Goal: Obtain resource: Obtain resource

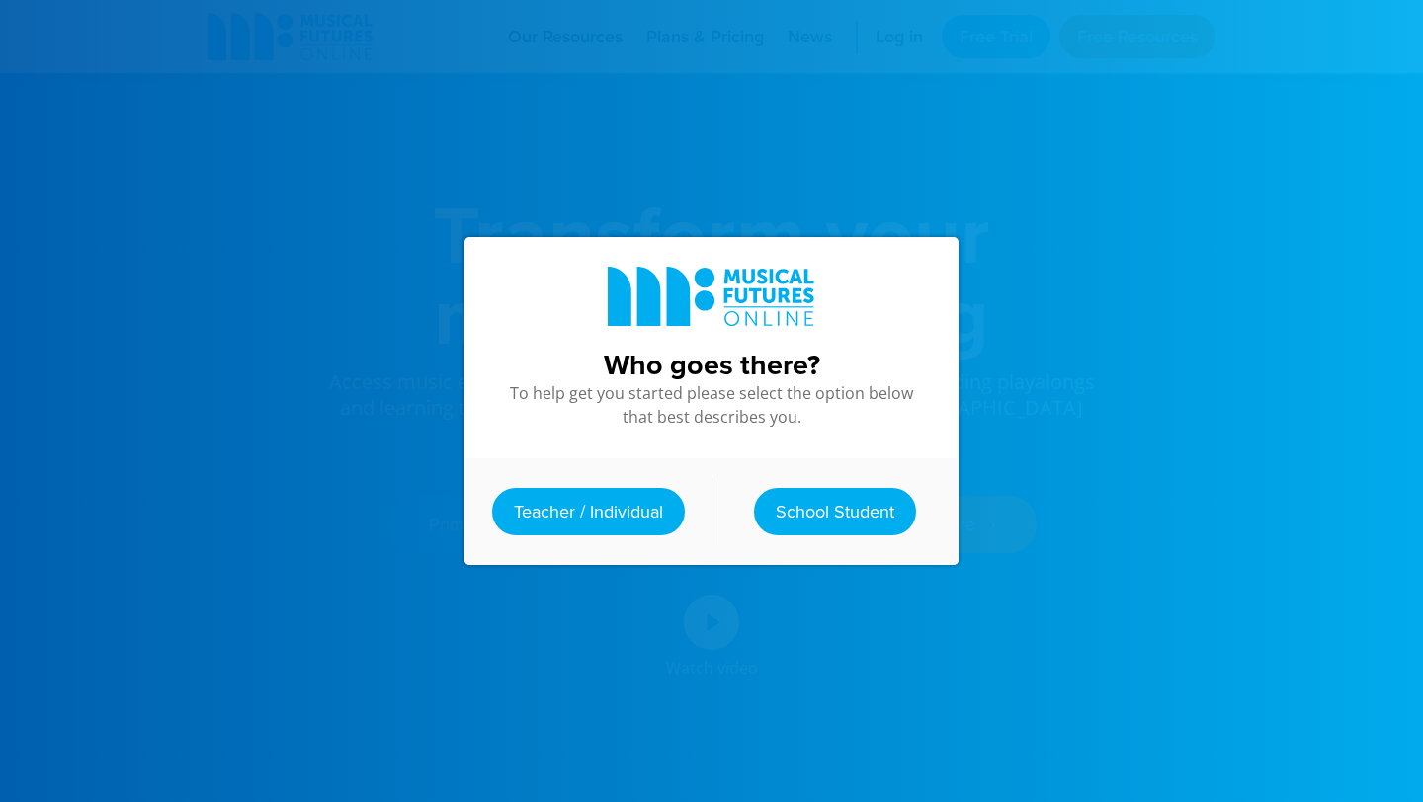
click at [608, 512] on link "Teacher / Individual" at bounding box center [588, 511] width 193 height 47
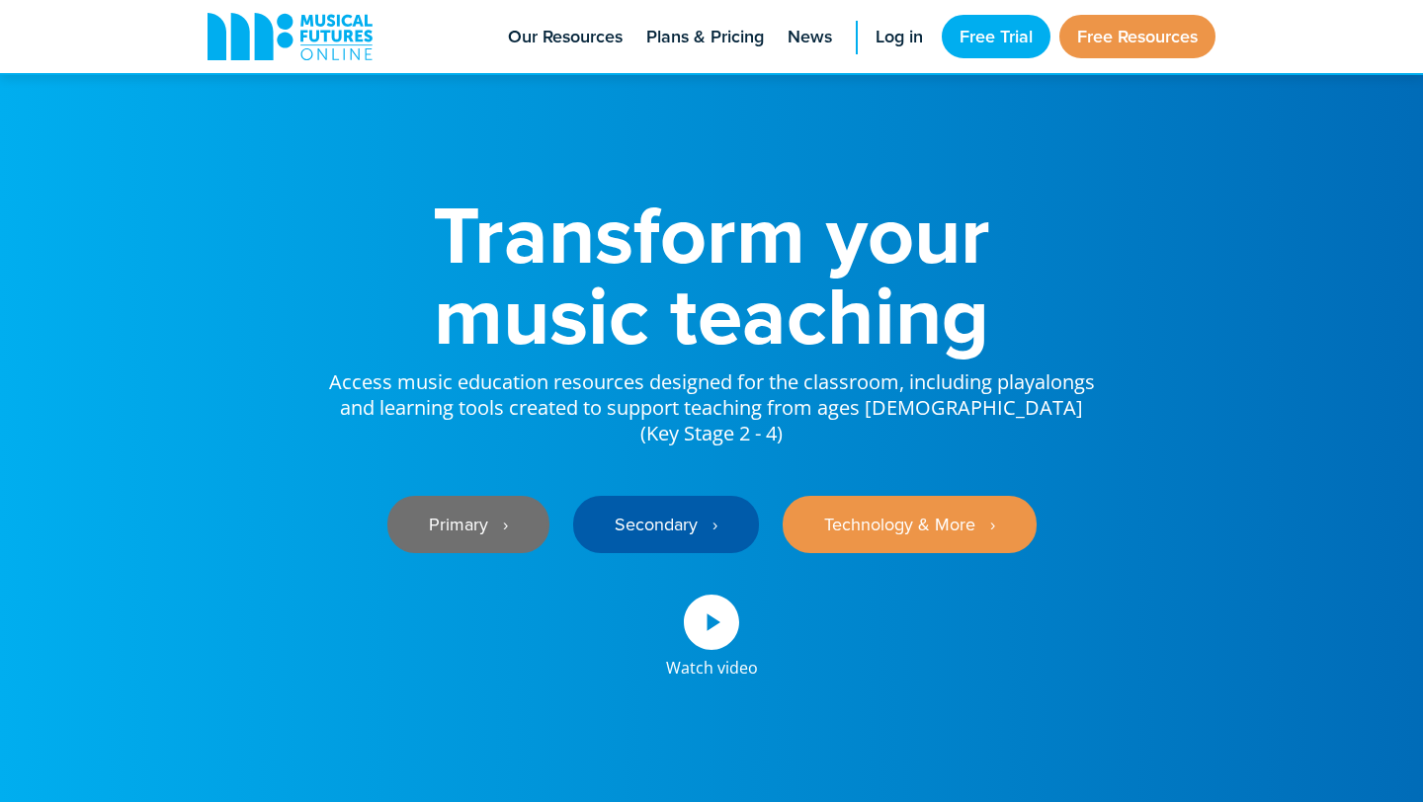
click at [487, 507] on link "Primary ‎‏‏‎ ‎ ›" at bounding box center [468, 524] width 162 height 57
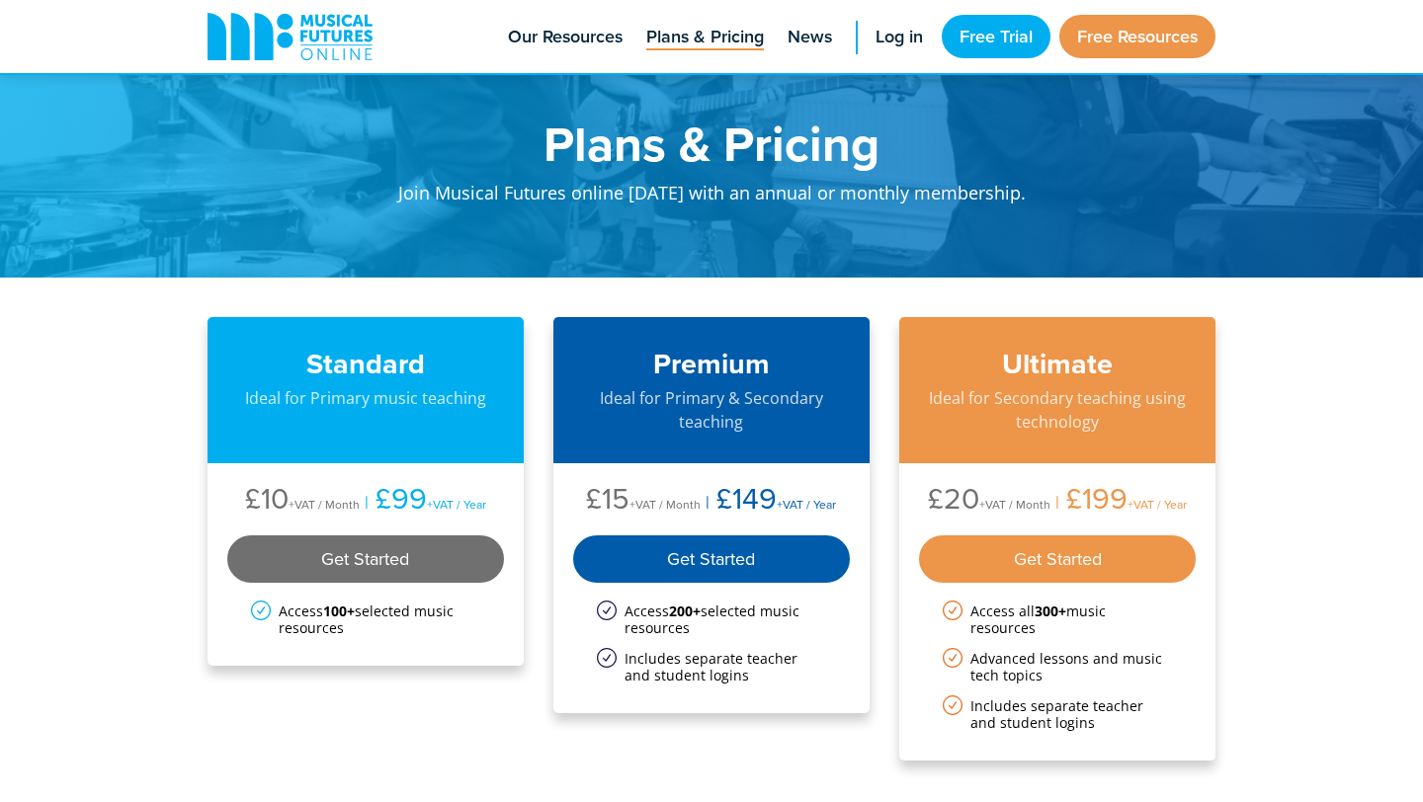
click at [434, 558] on div "Get Started" at bounding box center [365, 559] width 277 height 47
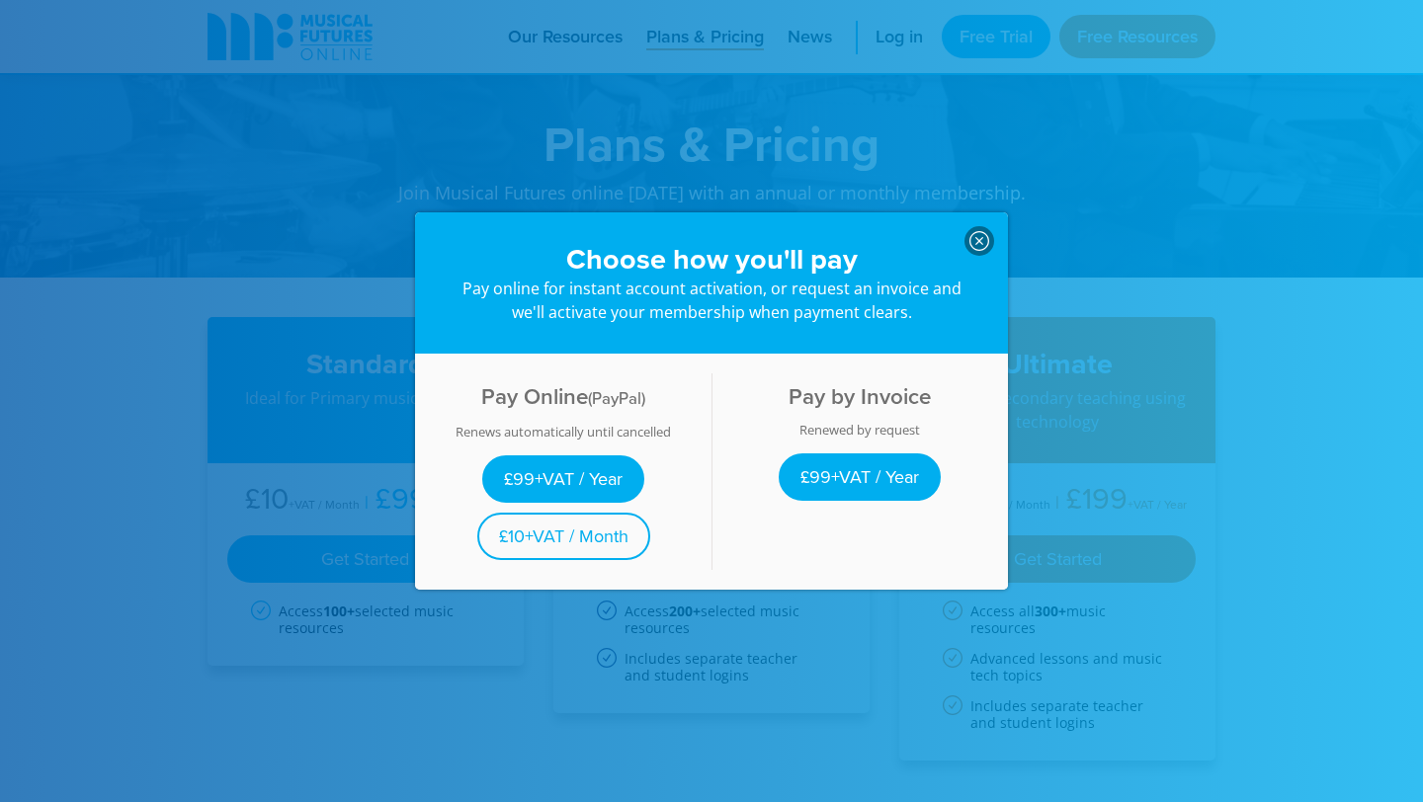
click at [978, 244] on icon at bounding box center [979, 241] width 20 height 20
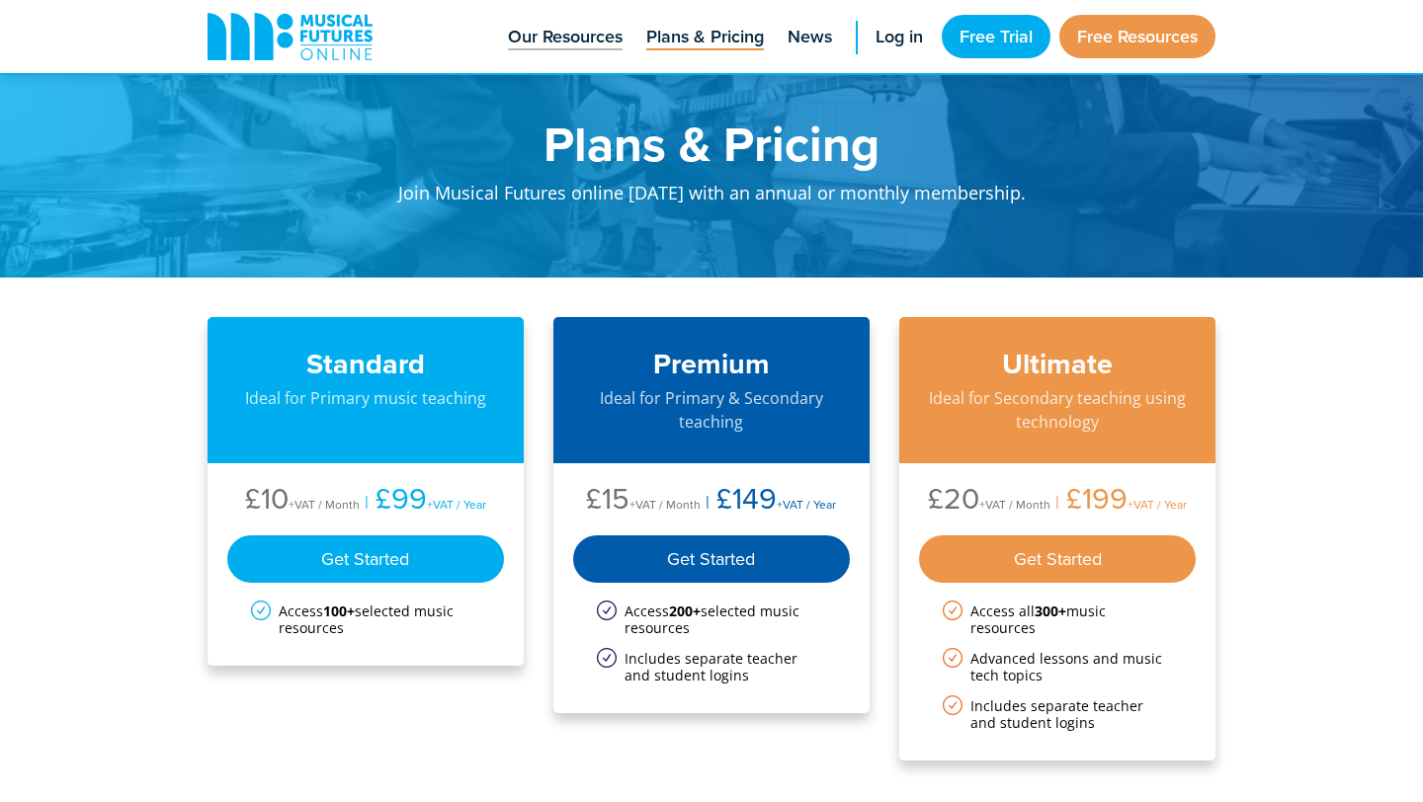
click at [560, 31] on span "Our Resources" at bounding box center [565, 37] width 115 height 27
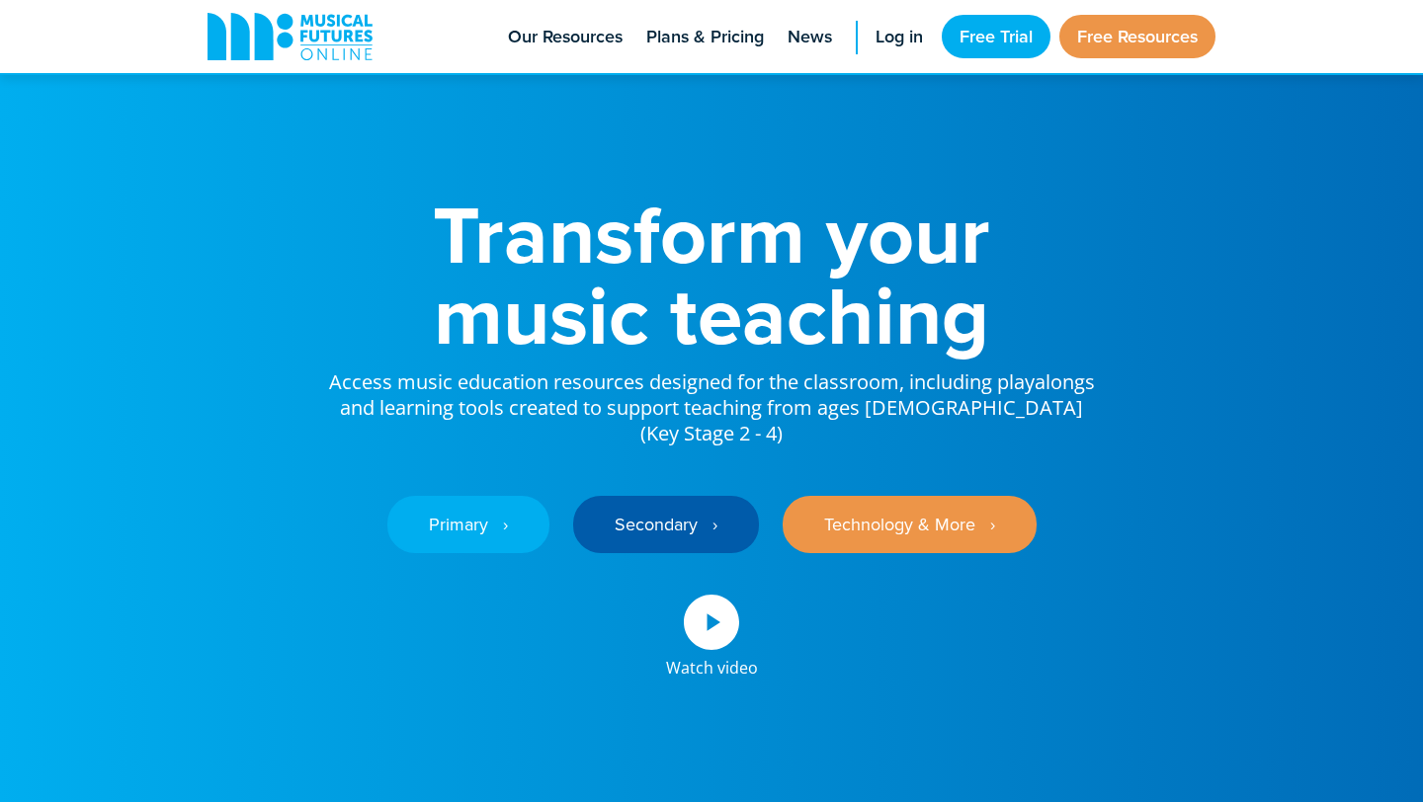
click at [539, 315] on h1 "Transform your music teaching" at bounding box center [711, 275] width 771 height 162
click at [348, 23] on icon at bounding box center [290, 36] width 165 height 47
click at [511, 519] on link "Primary ‎‏‏‎ ‎ ›" at bounding box center [468, 524] width 162 height 57
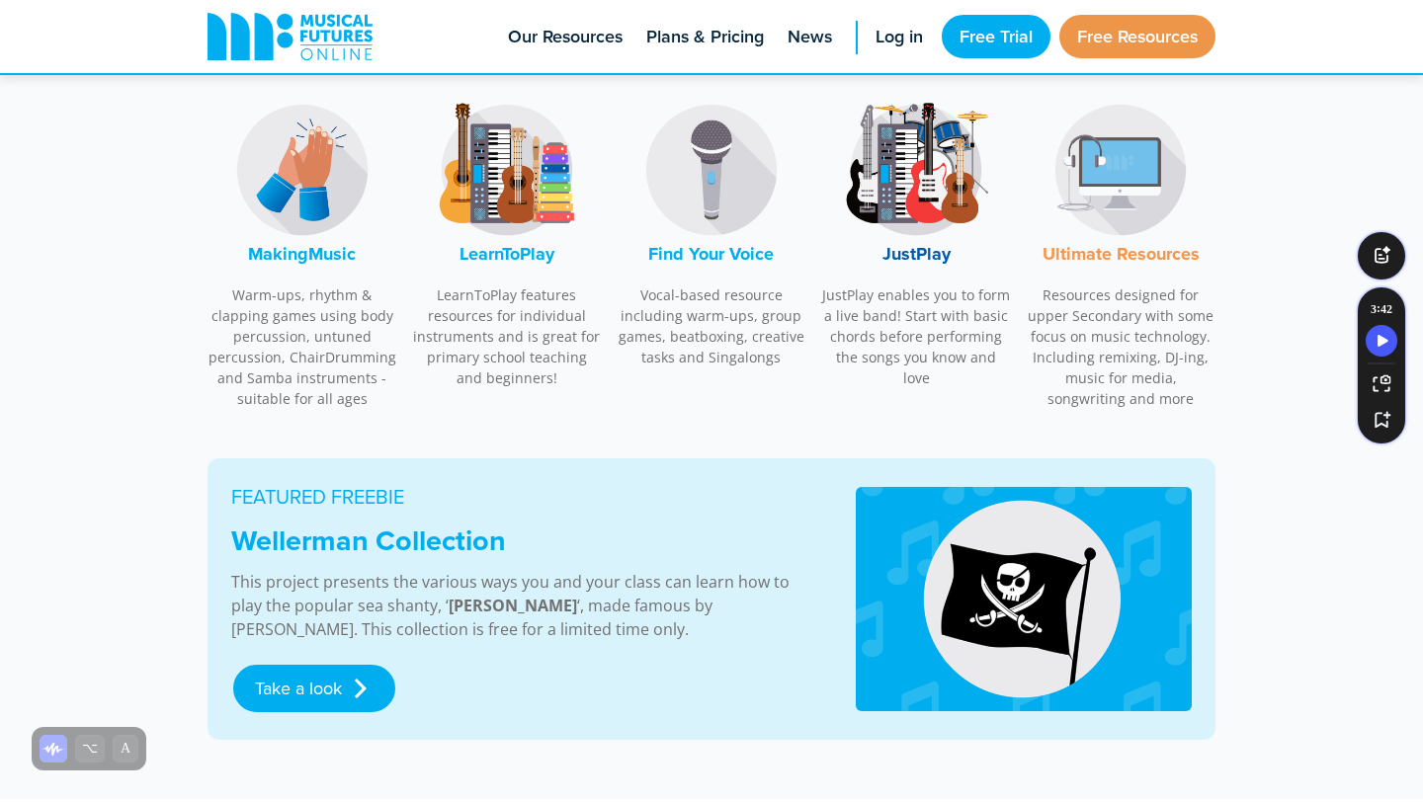
scroll to position [686, 0]
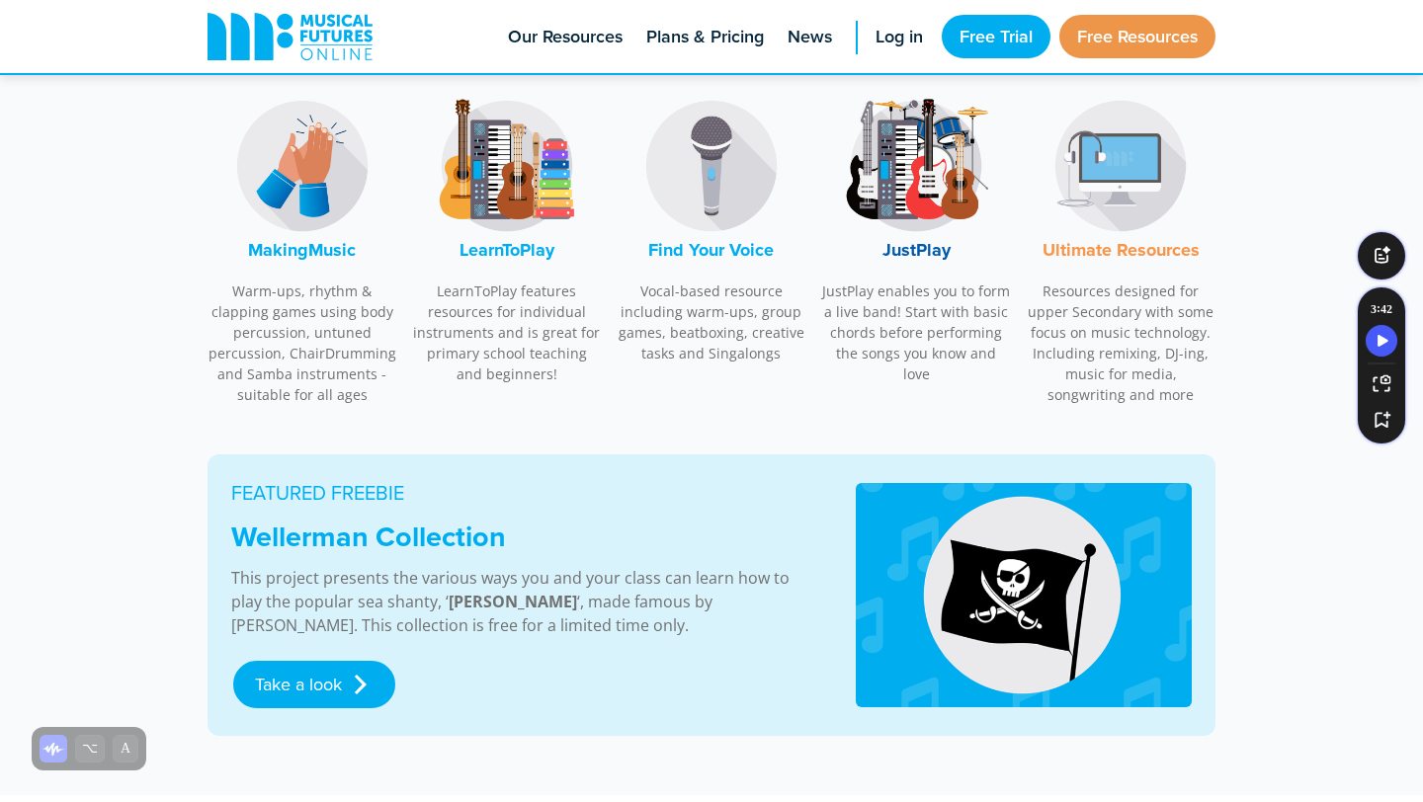
click at [349, 163] on img at bounding box center [302, 166] width 148 height 148
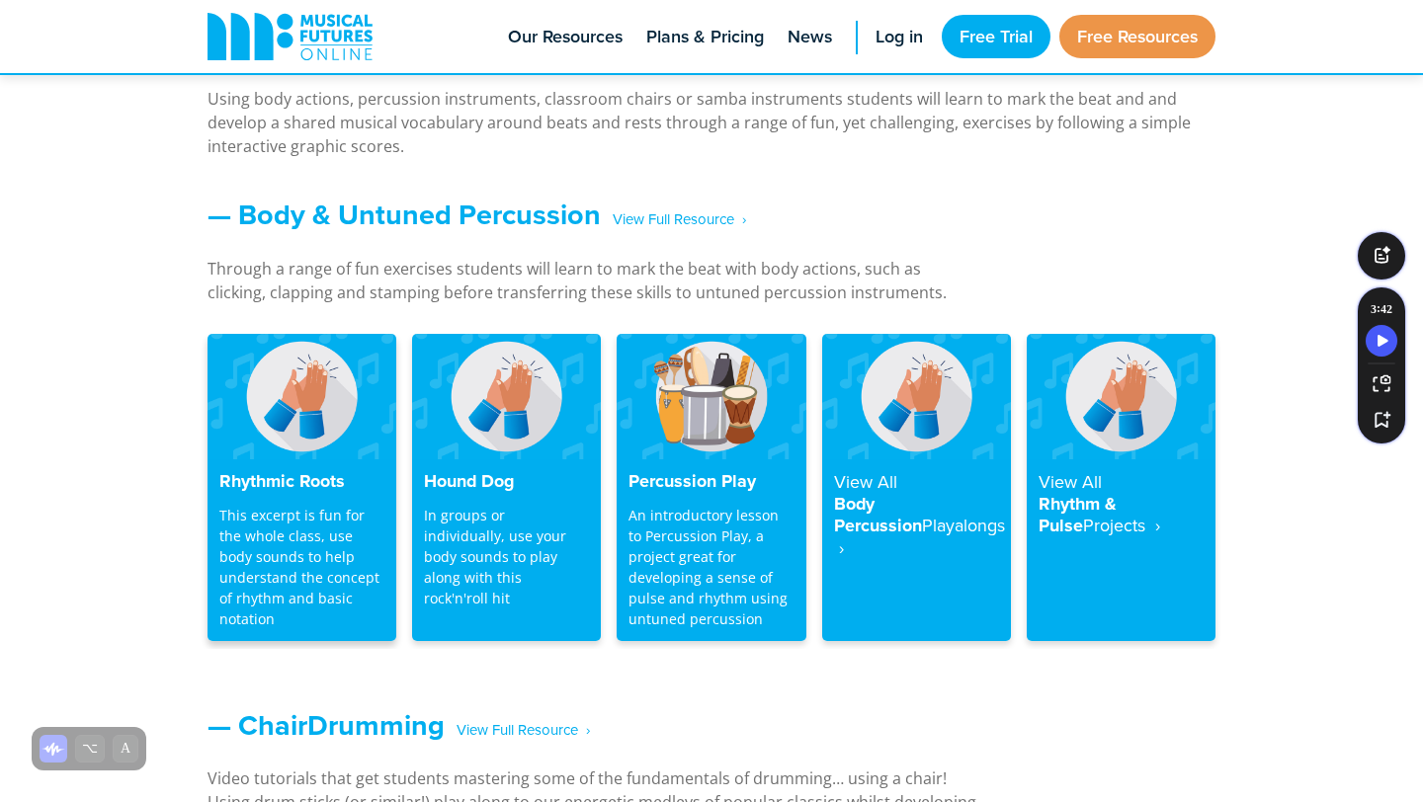
scroll to position [1602, 0]
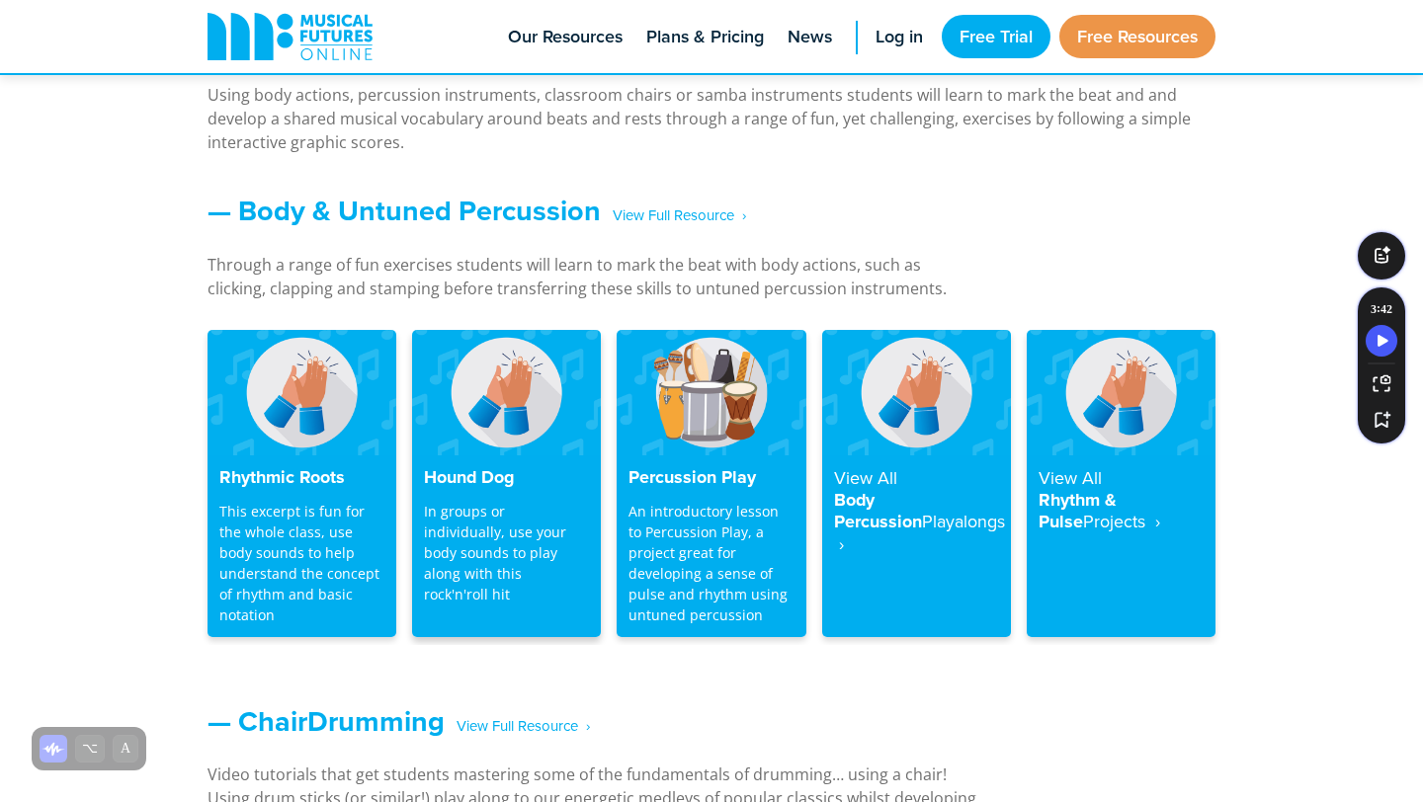
click at [472, 414] on img at bounding box center [506, 392] width 189 height 125
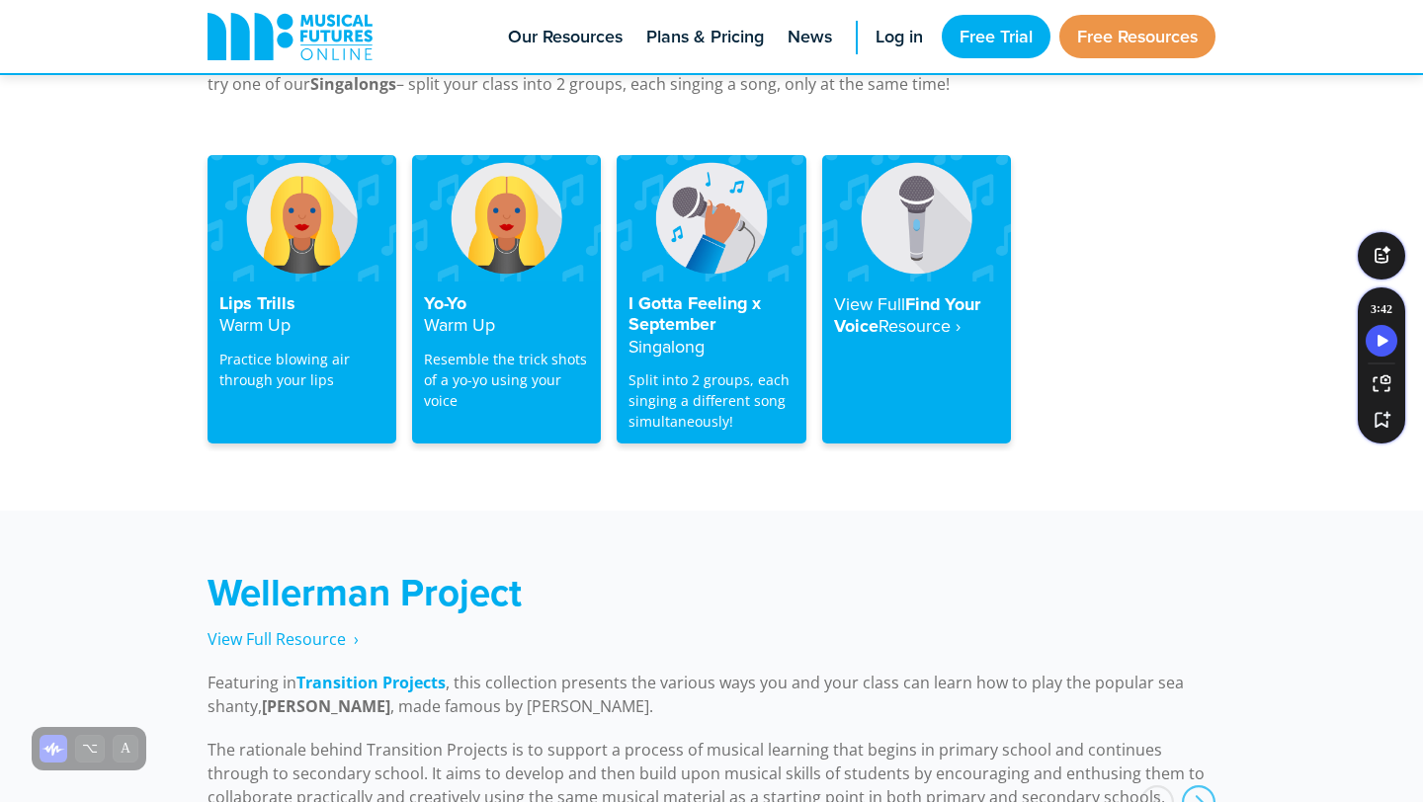
scroll to position [3999, 0]
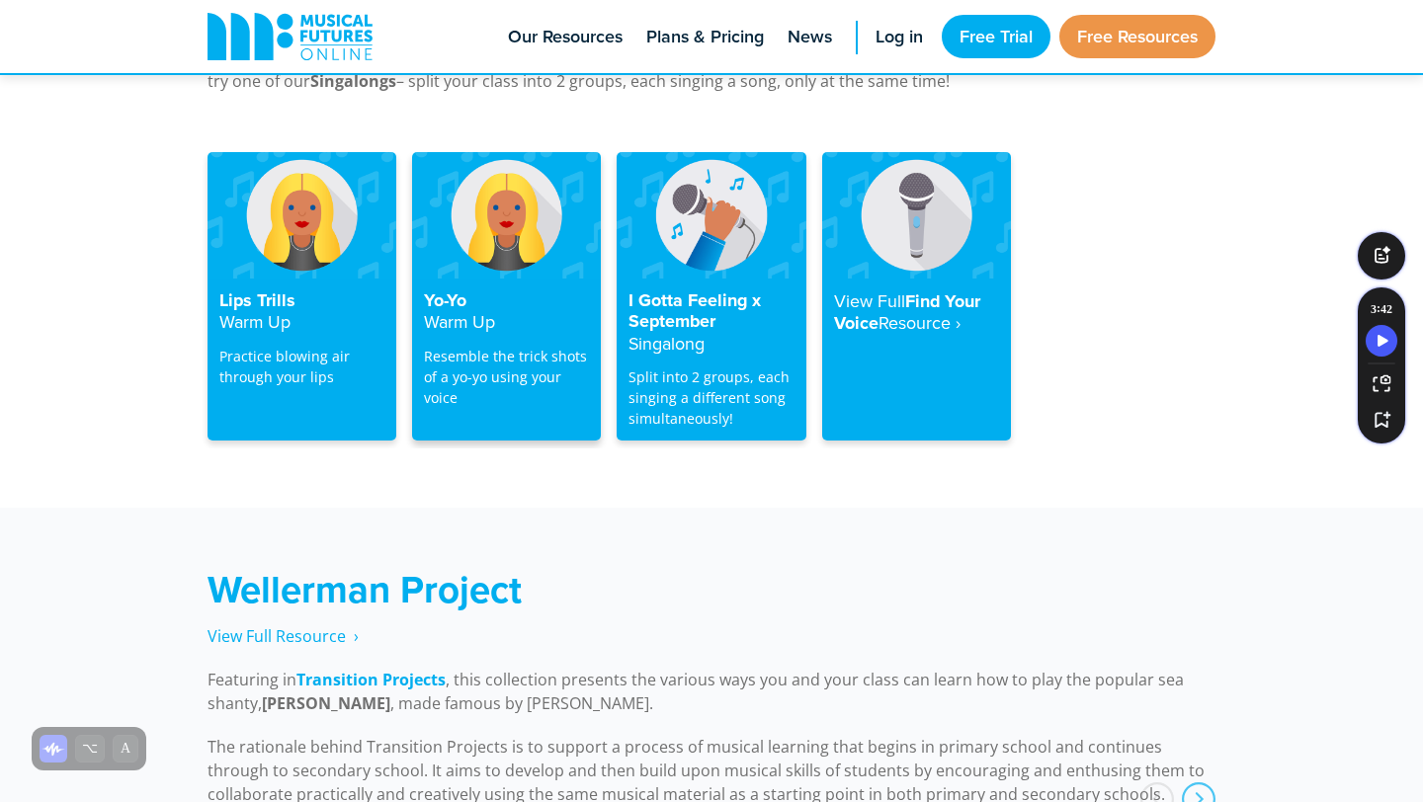
click at [563, 347] on p "Resemble the trick shots of a yo-yo using your voice" at bounding box center [506, 377] width 165 height 62
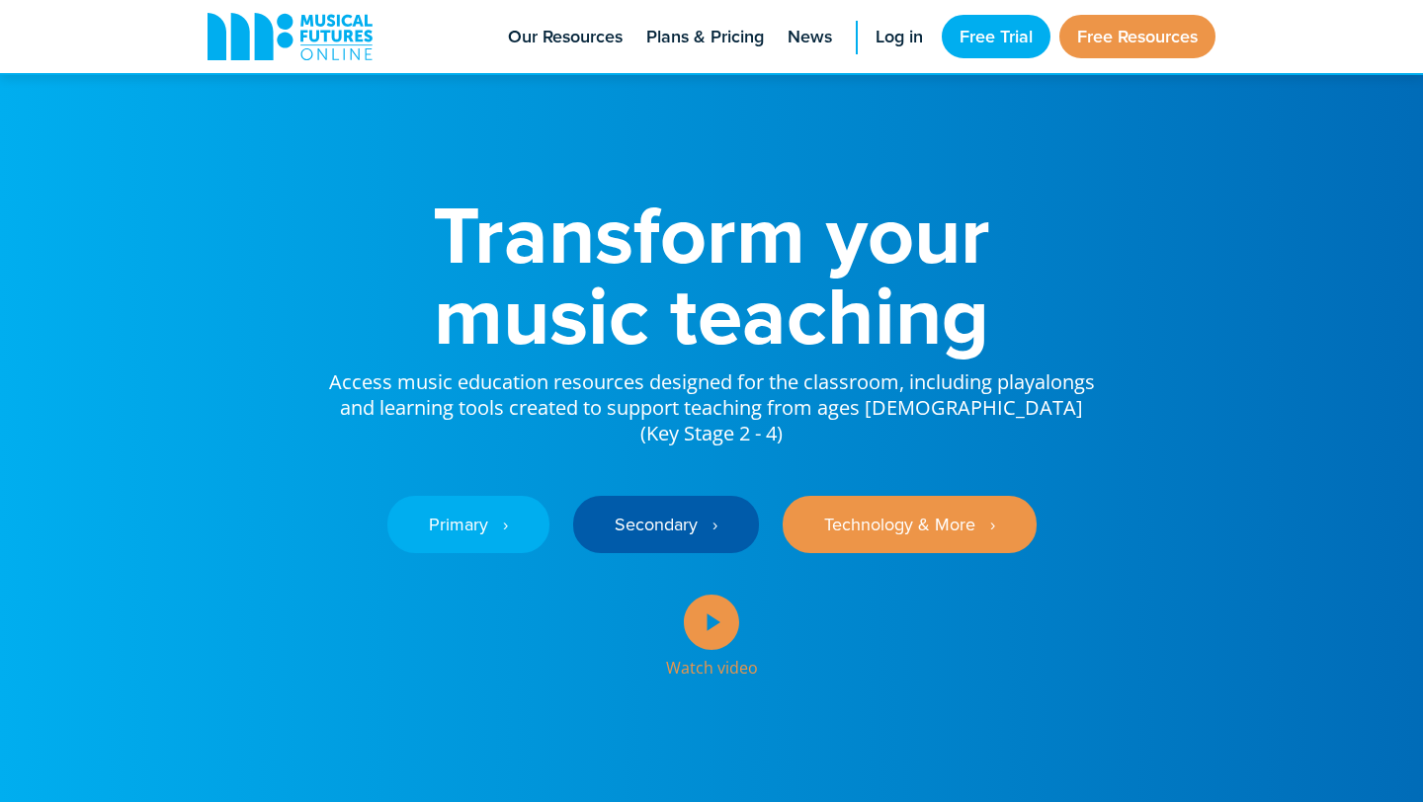
click at [723, 595] on icon at bounding box center [711, 622] width 55 height 55
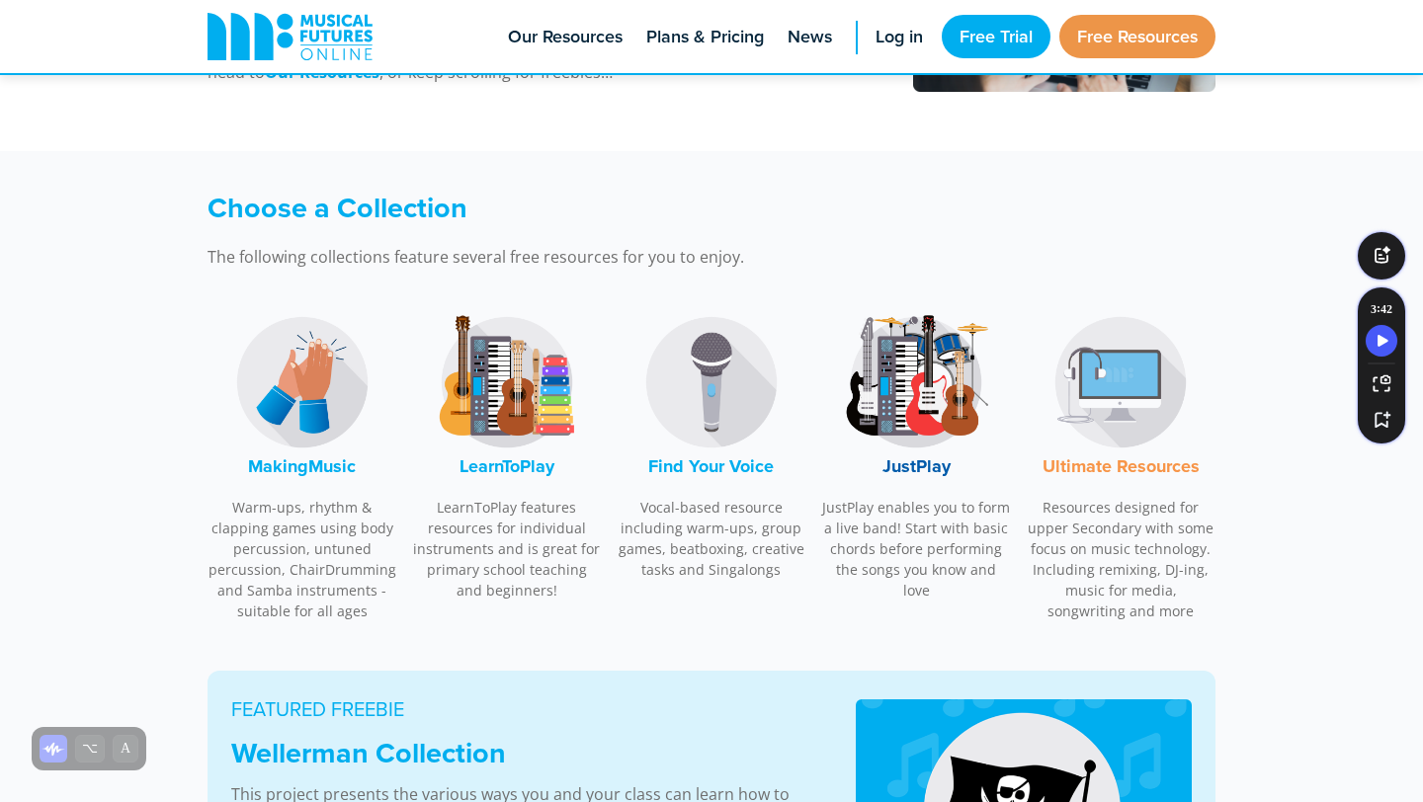
scroll to position [470, 0]
click at [514, 410] on img at bounding box center [507, 381] width 148 height 148
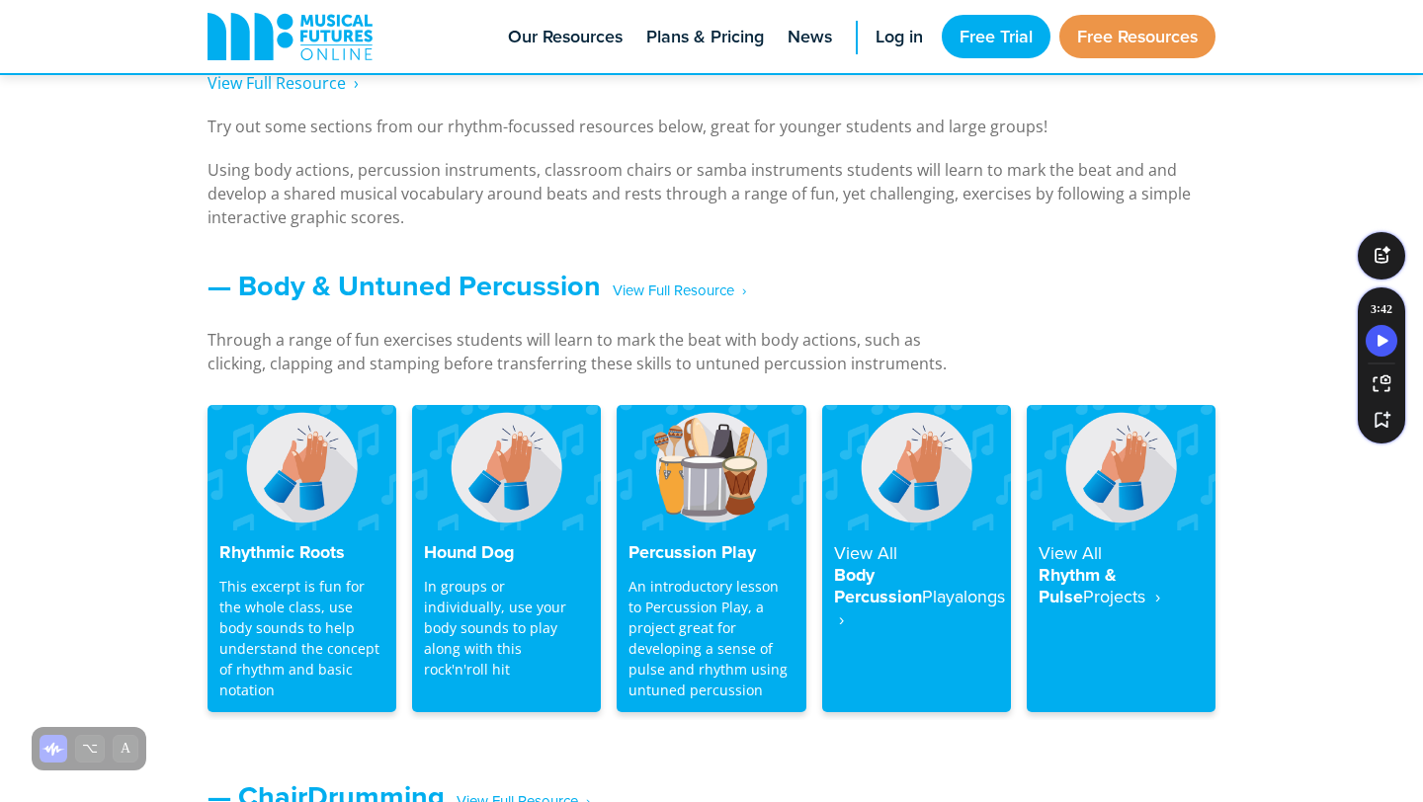
scroll to position [1530, 0]
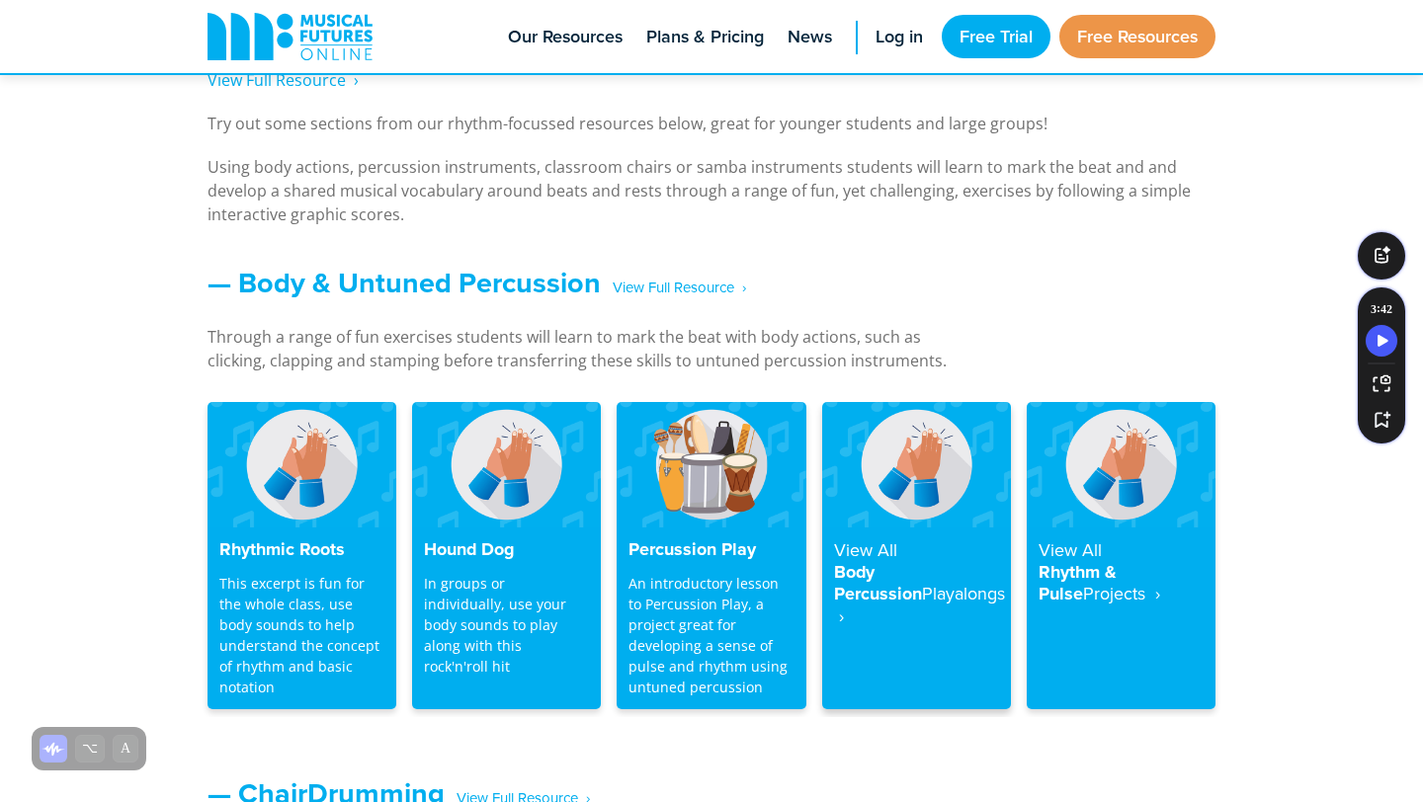
click at [900, 489] on img at bounding box center [916, 464] width 189 height 125
